Goal: Navigation & Orientation: Find specific page/section

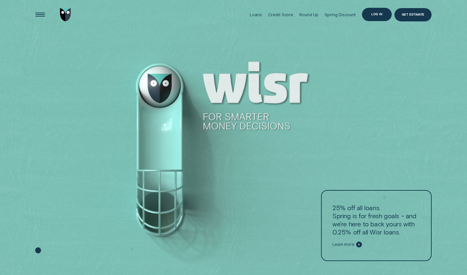
click at [375, 14] on div "Log in" at bounding box center [376, 14] width 11 height 3
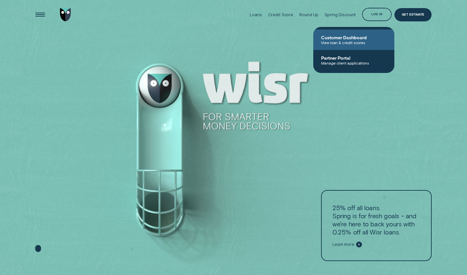
click at [339, 40] on span "Customer Dashboard" at bounding box center [354, 38] width 66 height 6
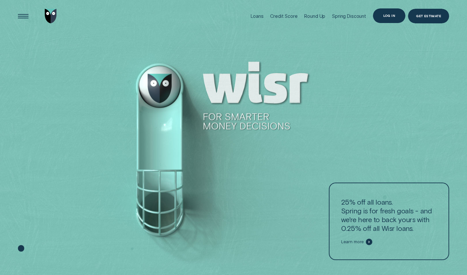
click at [385, 15] on div "Log in" at bounding box center [389, 15] width 12 height 3
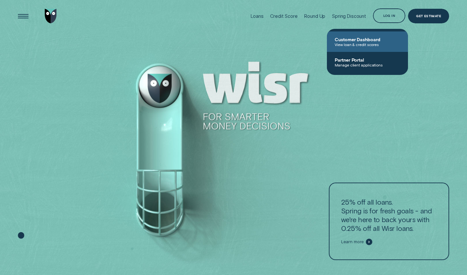
click at [361, 41] on span "Customer Dashboard" at bounding box center [368, 40] width 66 height 6
